Goal: Check status: Check status

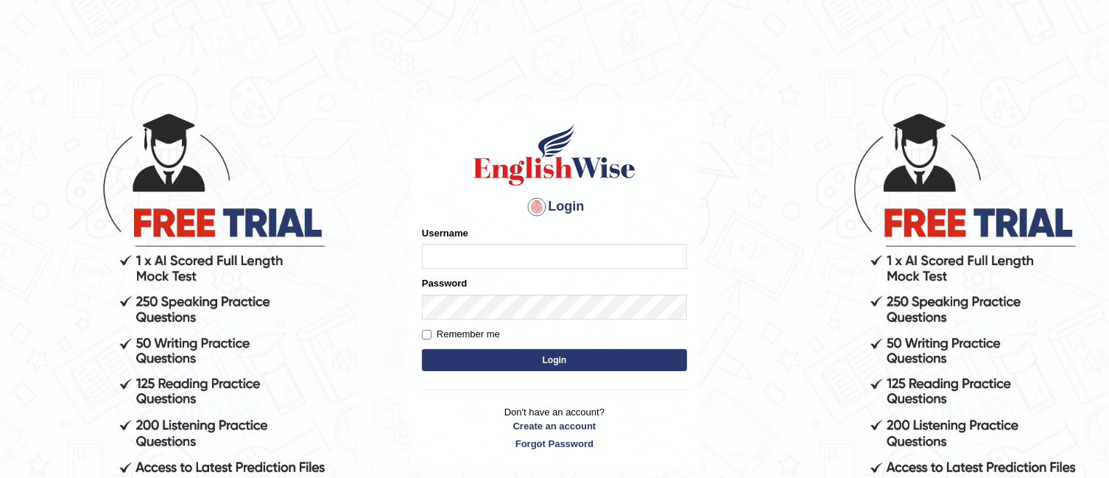
type input "TAKhalid"
click at [574, 359] on button "Login" at bounding box center [554, 360] width 265 height 22
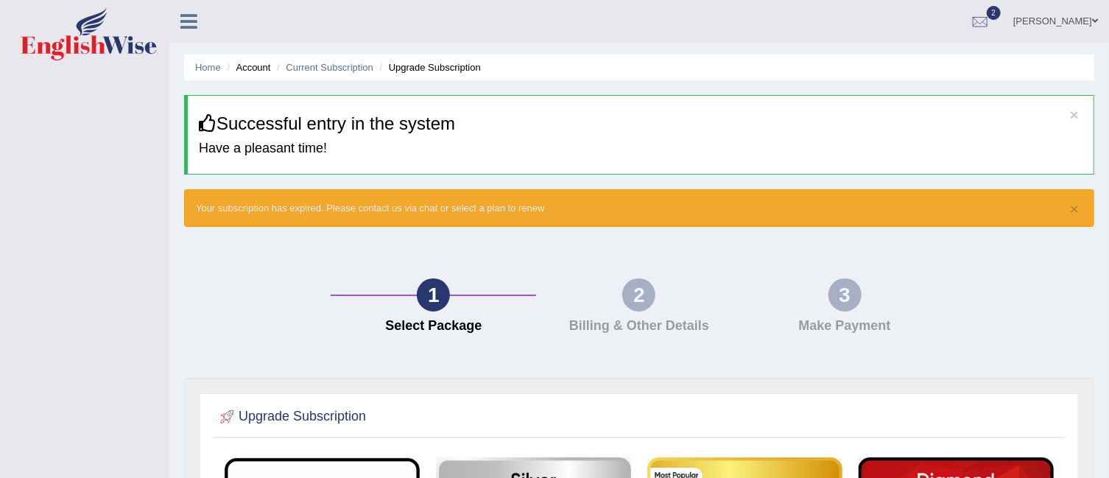
click at [1049, 20] on link "Tauqeer khalid" at bounding box center [1055, 19] width 107 height 38
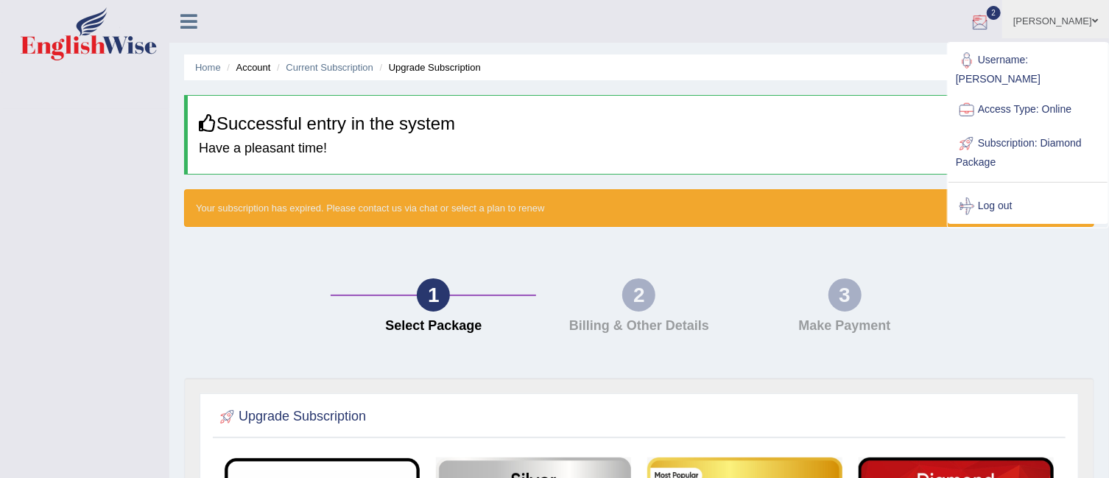
click at [991, 18] on div at bounding box center [980, 22] width 22 height 22
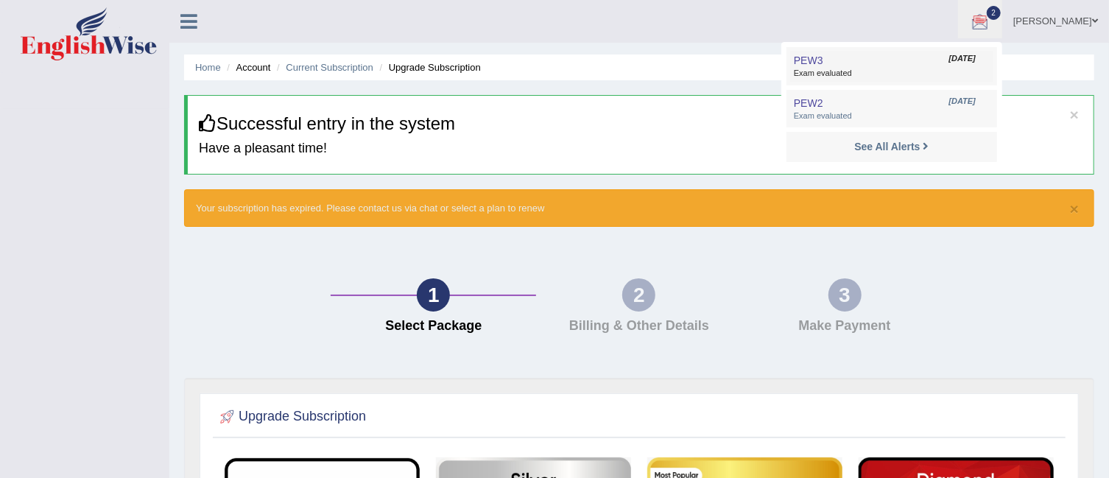
click at [905, 74] on span "Exam evaluated" at bounding box center [892, 74] width 196 height 12
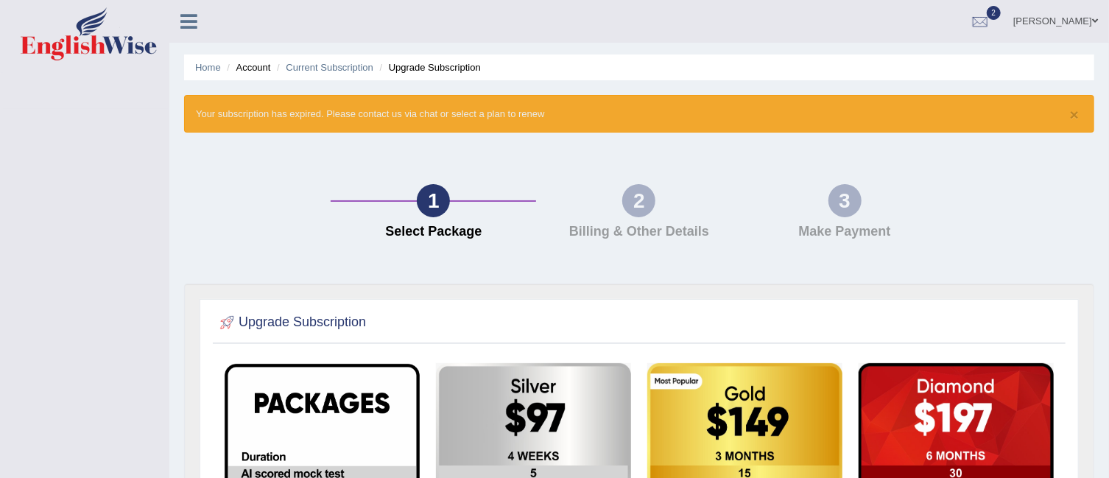
click at [190, 24] on icon at bounding box center [188, 21] width 17 height 19
